Goal: Information Seeking & Learning: Find specific page/section

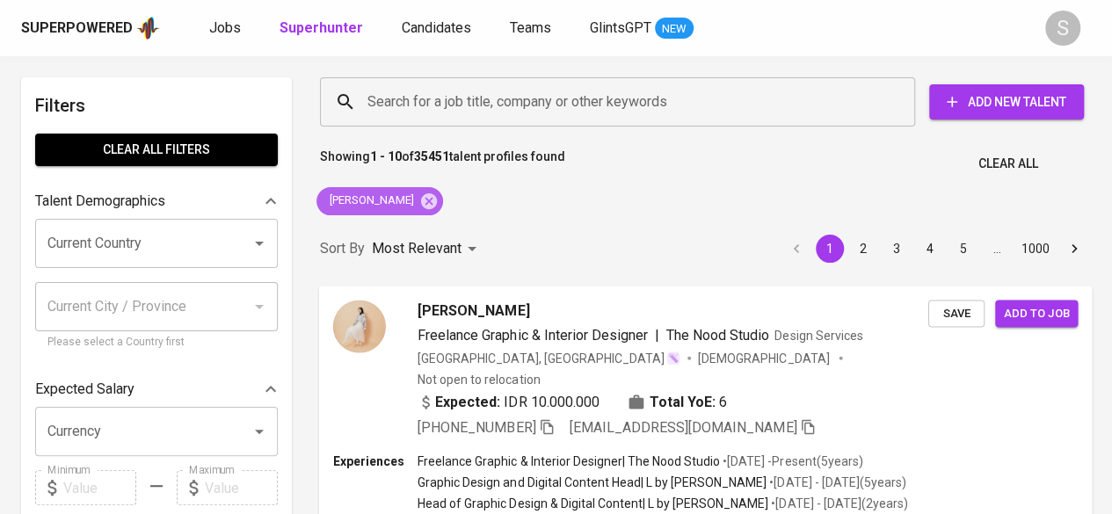
drag, startPoint x: 399, startPoint y: 194, endPoint x: 810, endPoint y: 514, distance: 520.1
click at [421, 194] on icon at bounding box center [429, 201] width 16 height 16
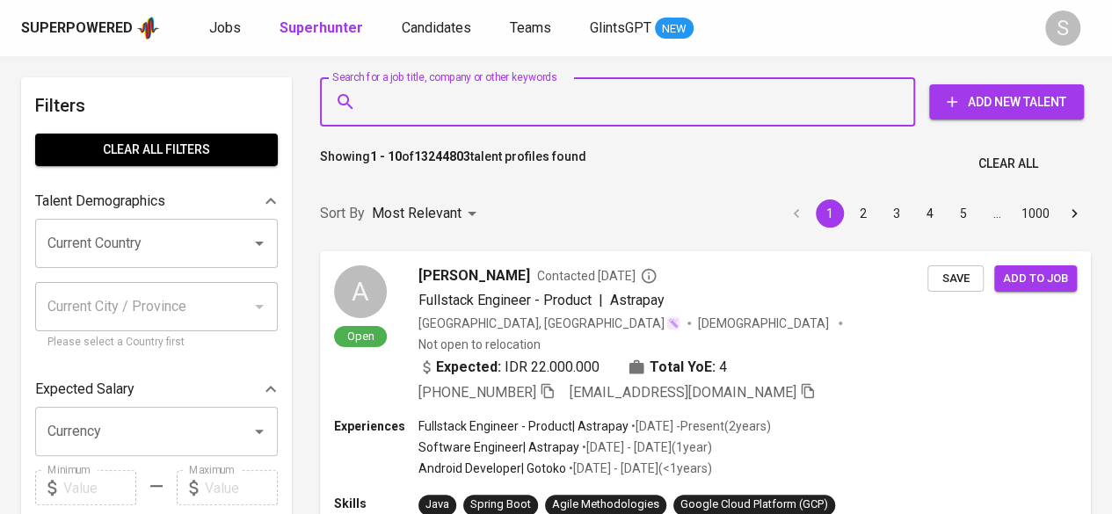
click at [409, 109] on input "Search for a job title, company or other keywords" at bounding box center [622, 101] width 518 height 33
paste input "Ay lyana"
type input "Ay lyana"
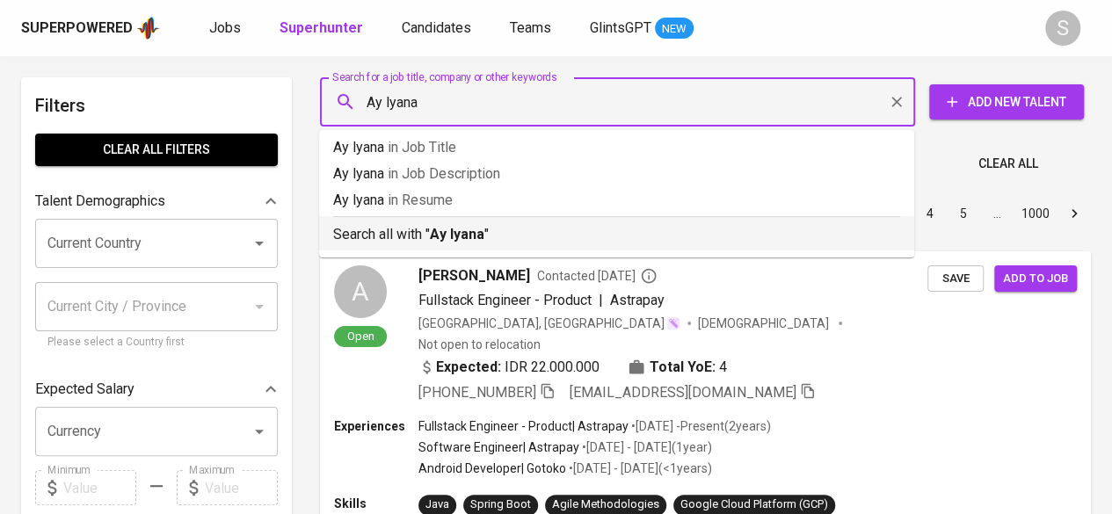
click at [424, 239] on p "Search all with " Ay lyana "" at bounding box center [616, 234] width 567 height 21
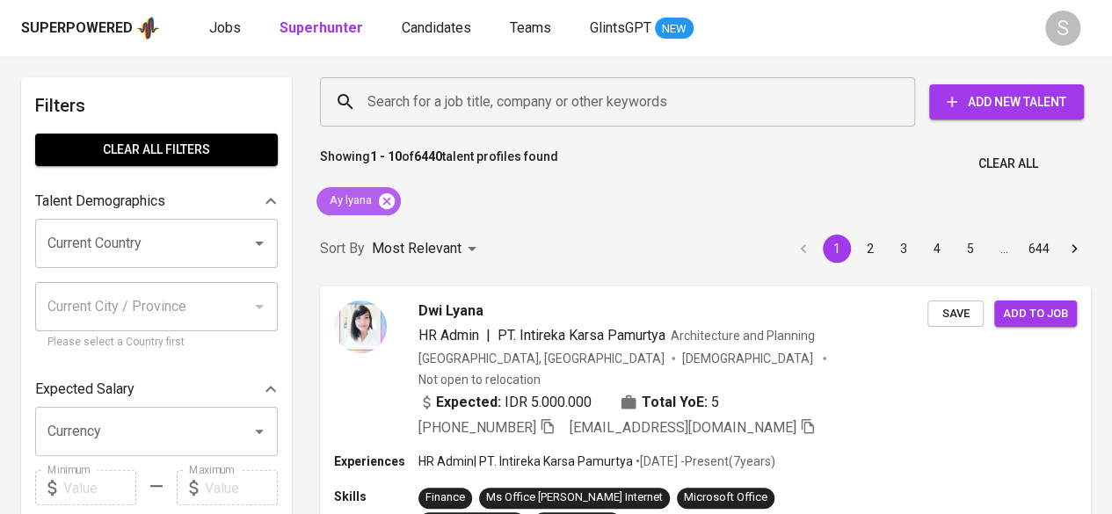
click at [386, 201] on icon at bounding box center [386, 201] width 19 height 19
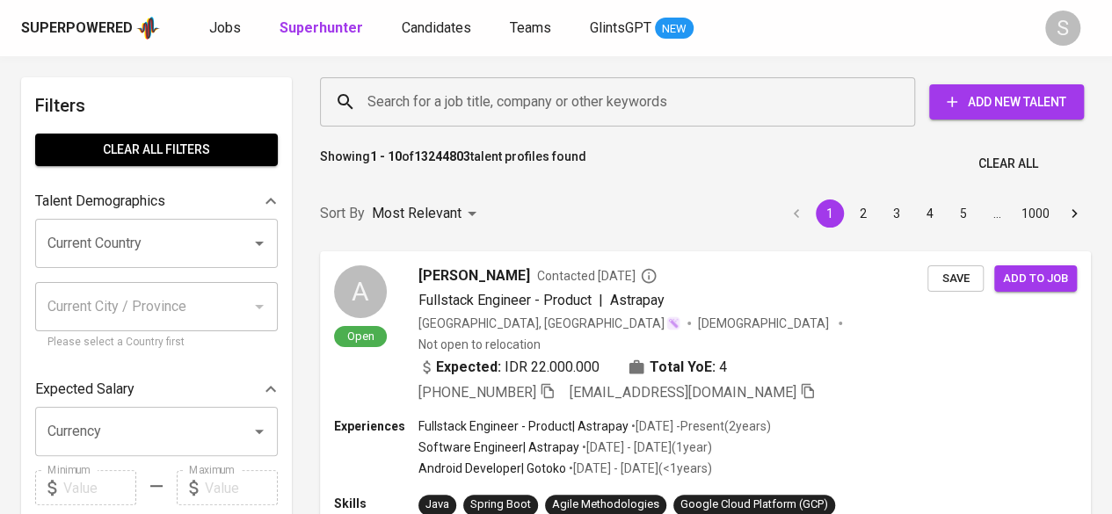
click at [422, 119] on div "Search for a job title, company or other keywords" at bounding box center [617, 101] width 595 height 49
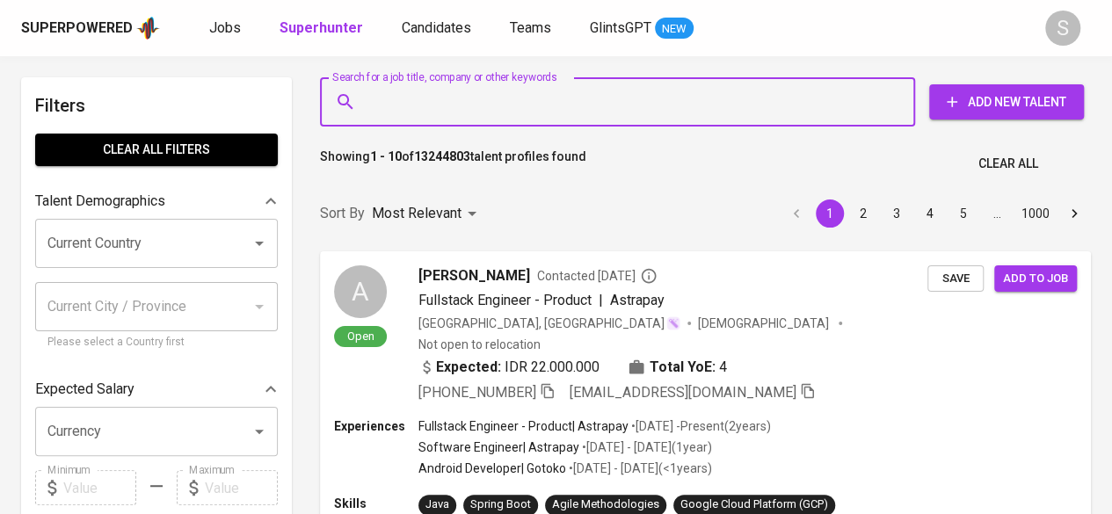
paste input "Ay lyana"
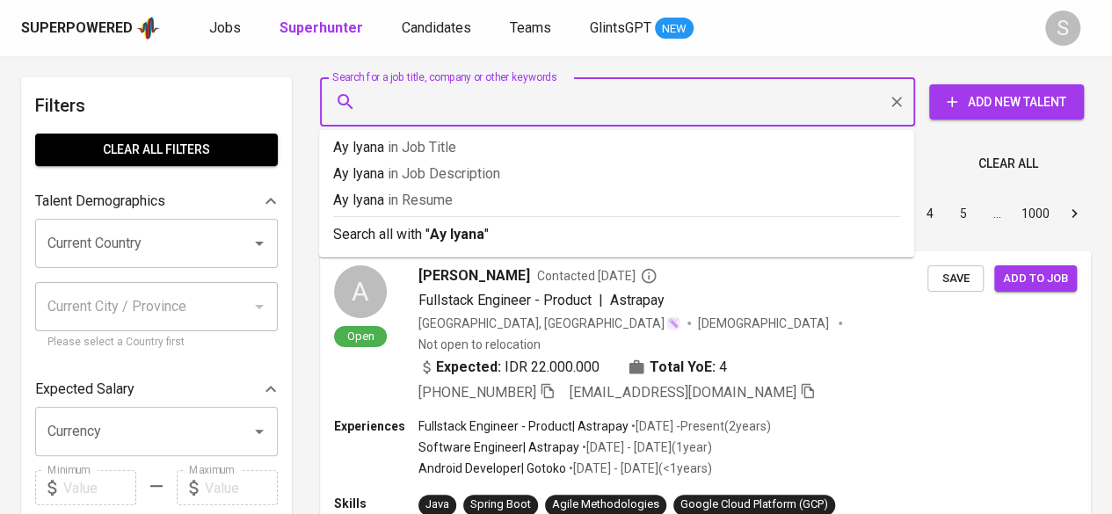
type input "Ay lyana"
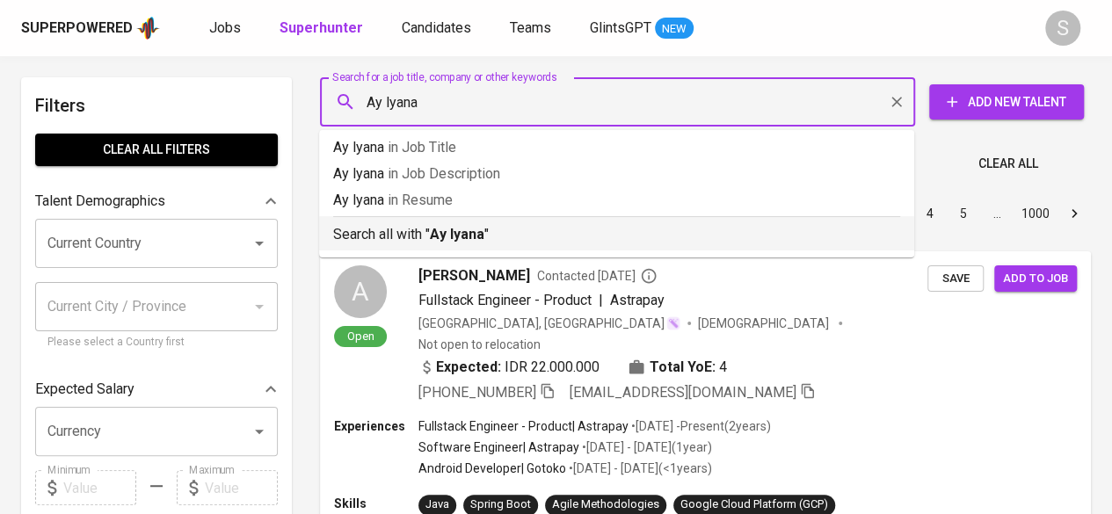
click at [419, 224] on p "Search all with " Ay lyana "" at bounding box center [616, 234] width 567 height 21
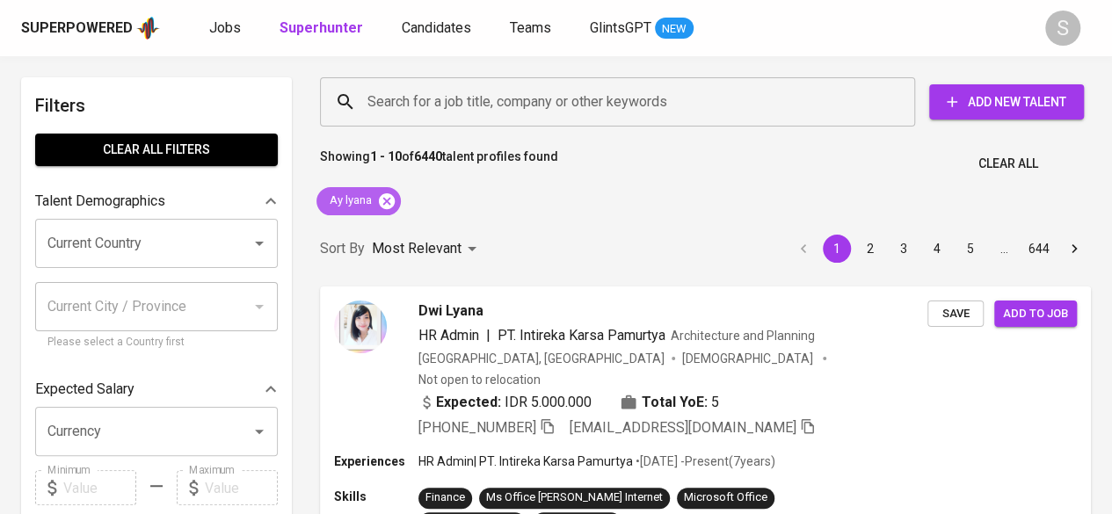
click at [387, 194] on icon at bounding box center [387, 201] width 16 height 16
